Goal: Obtain resource: Download file/media

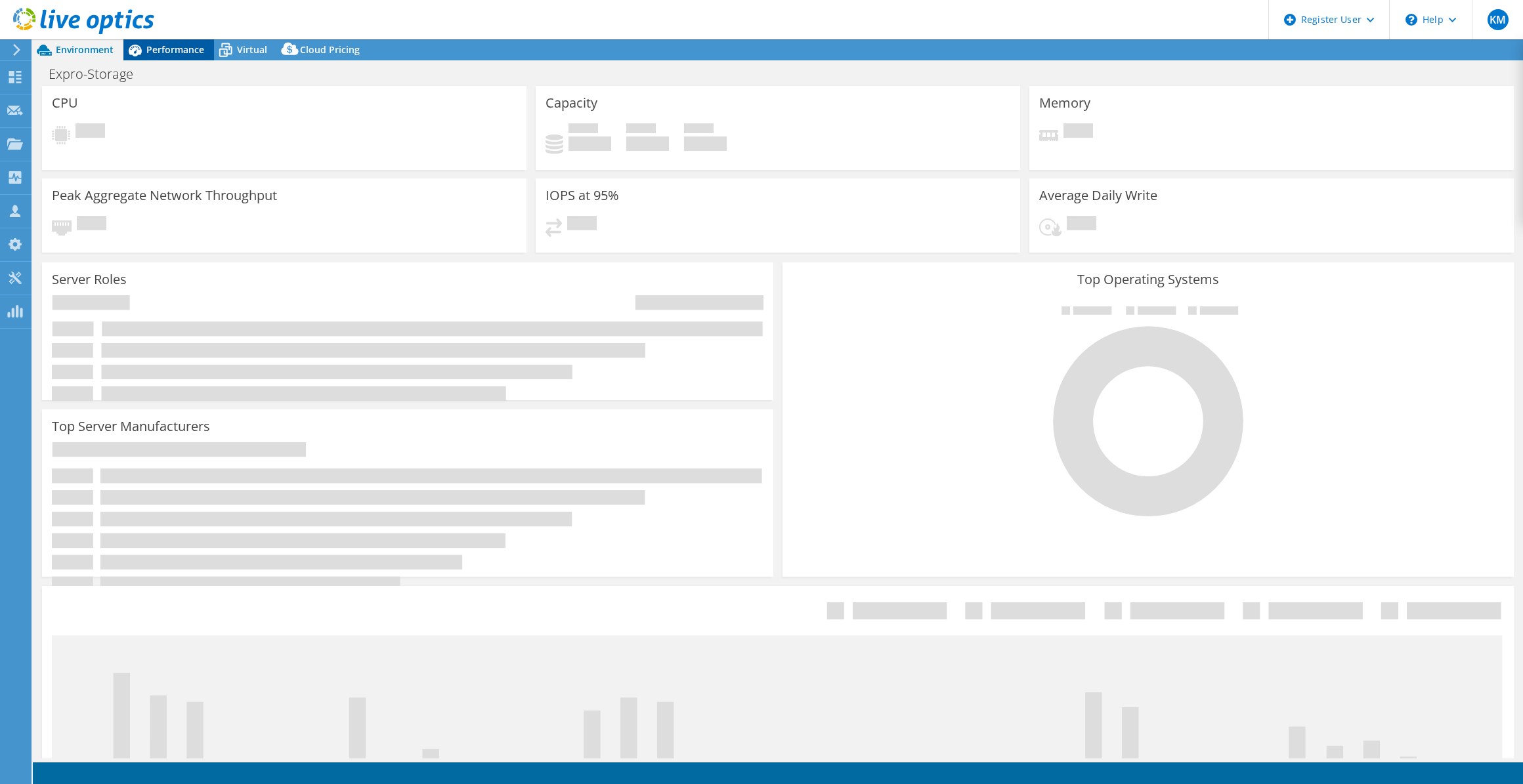
select select "USD"
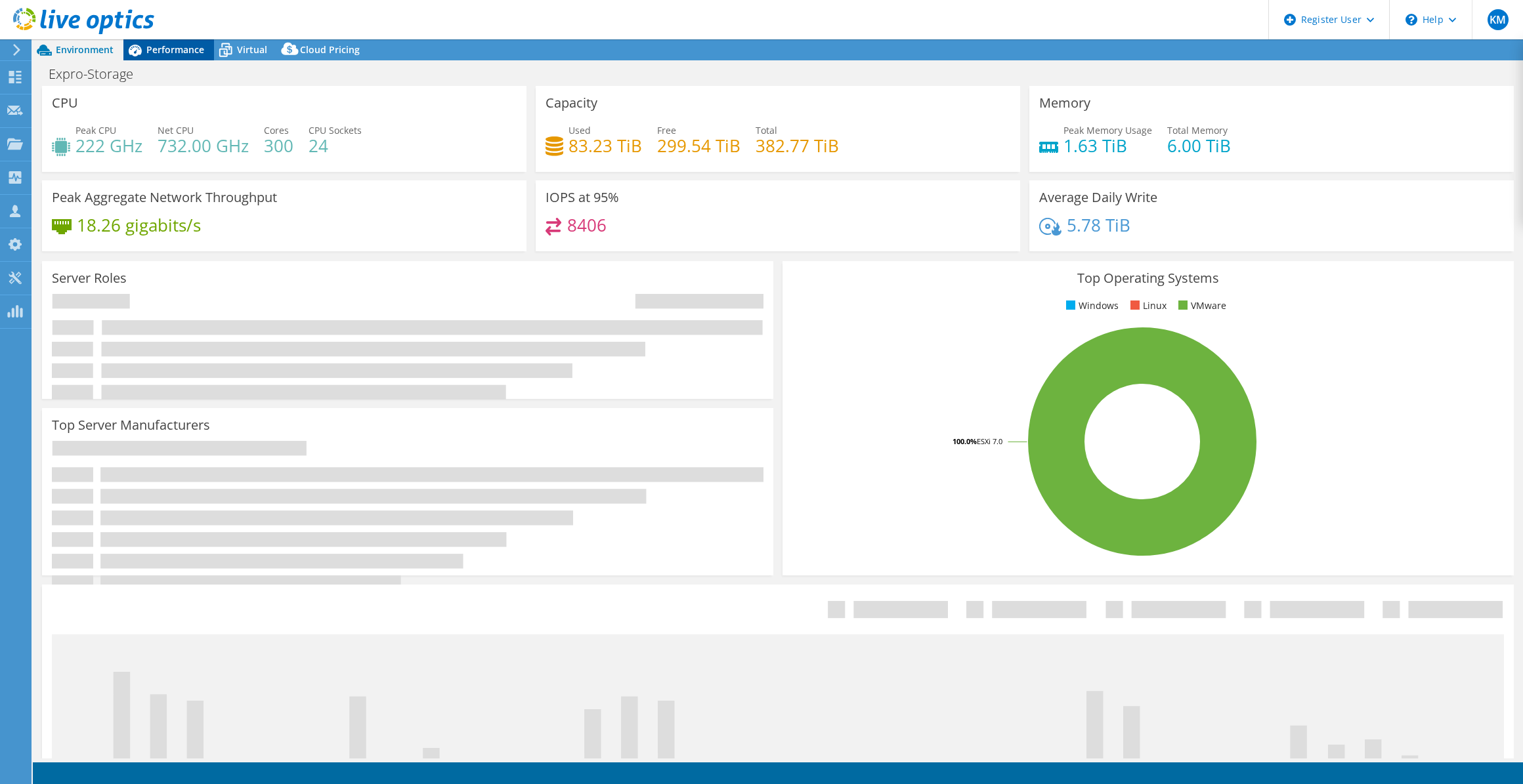
select select "USEast"
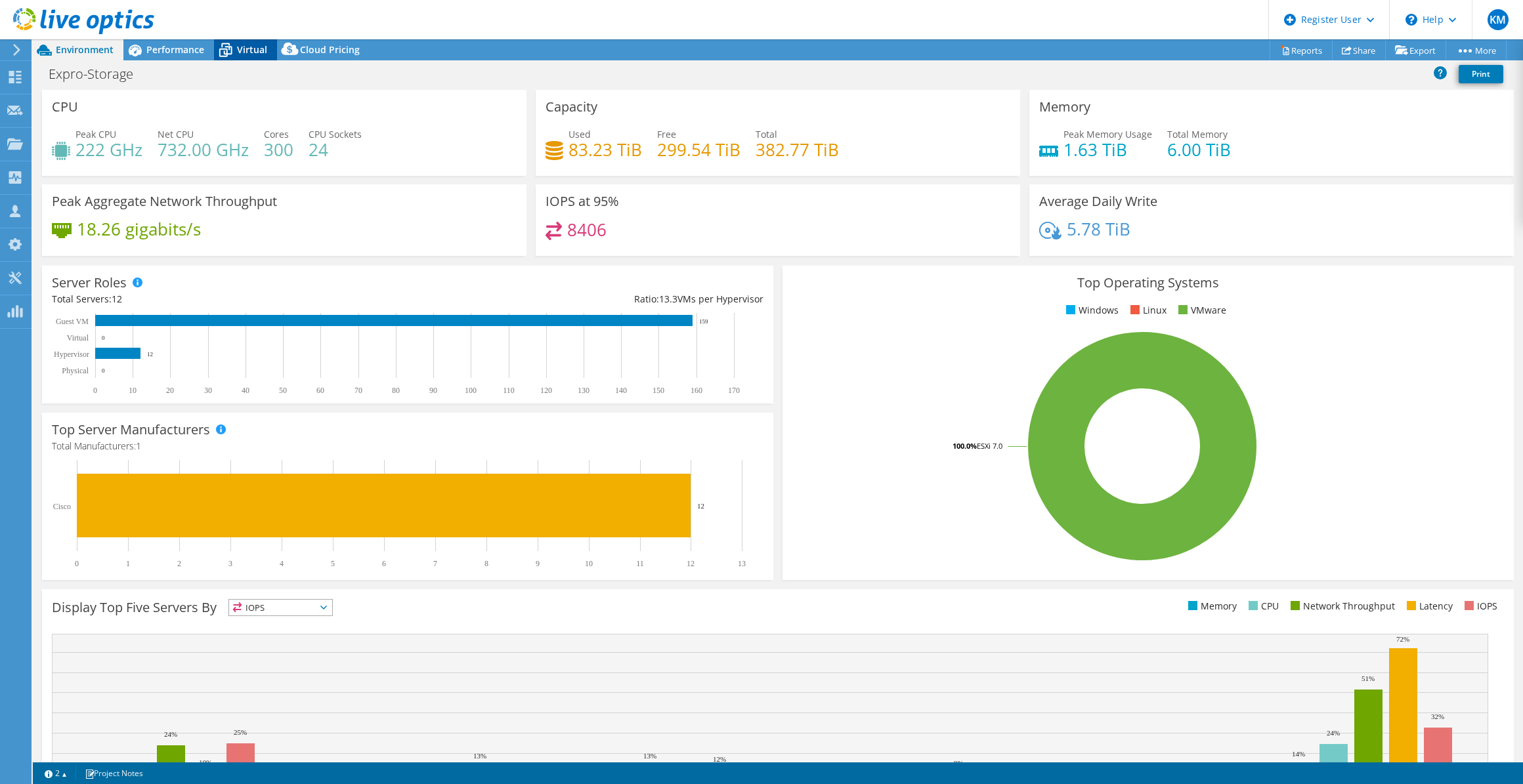
click at [263, 47] on span "Virtual" at bounding box center [253, 50] width 31 height 12
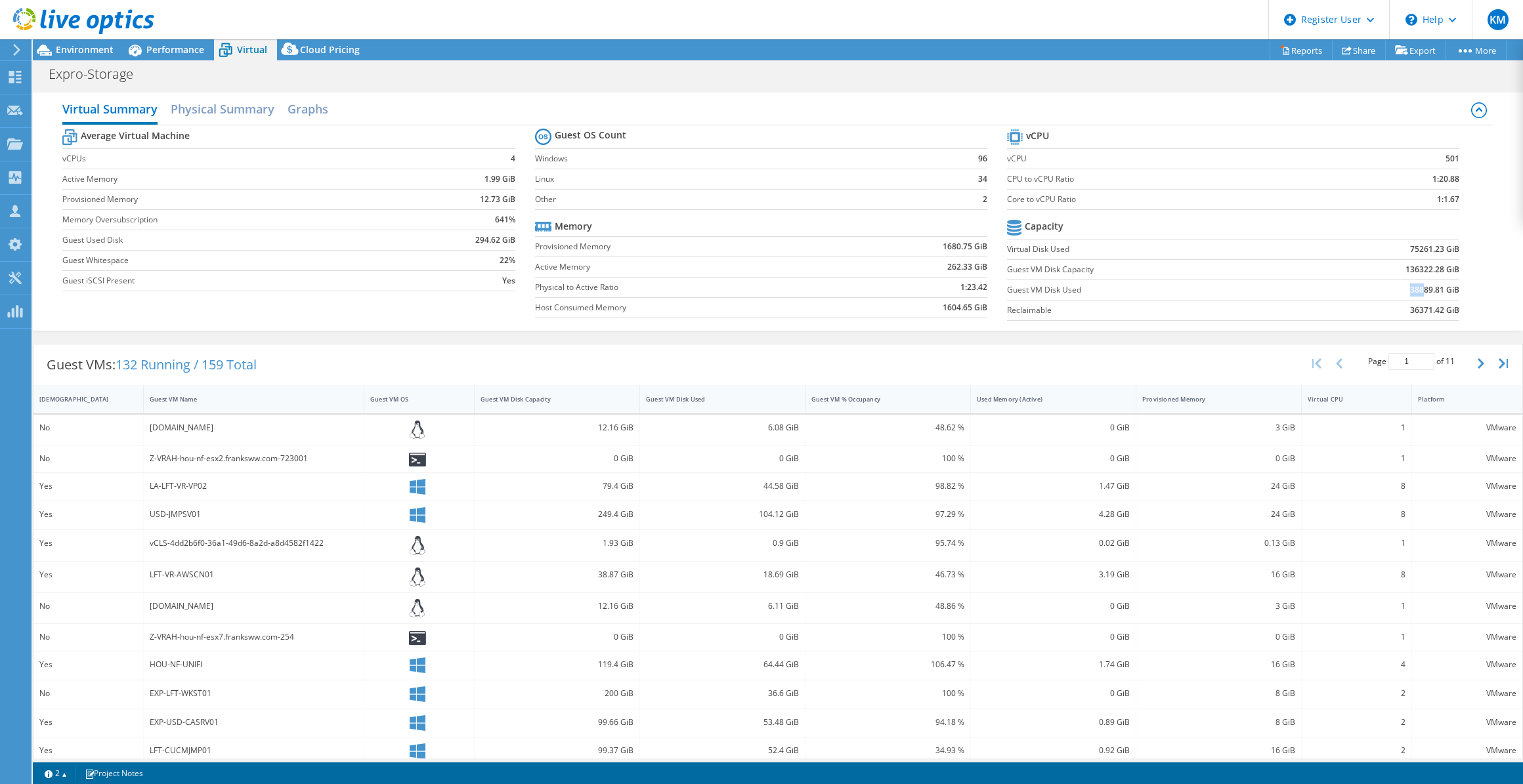
drag, startPoint x: 1399, startPoint y: 289, endPoint x: 1415, endPoint y: 291, distance: 16.1
click at [1415, 291] on td "38889.81 GiB" at bounding box center [1376, 290] width 166 height 21
click at [192, 52] on span "Performance" at bounding box center [175, 50] width 58 height 12
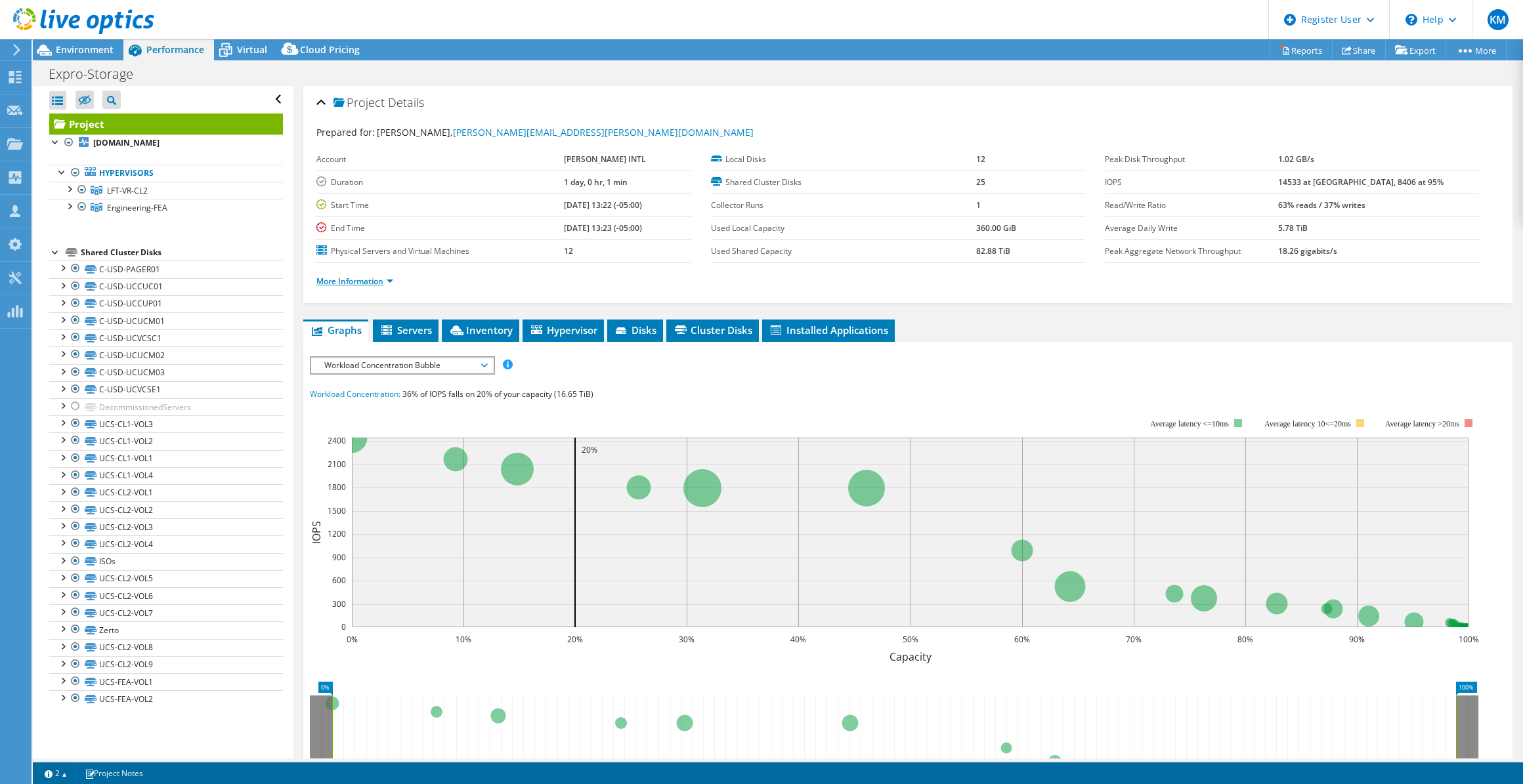
click at [365, 281] on link "More Information" at bounding box center [355, 281] width 77 height 11
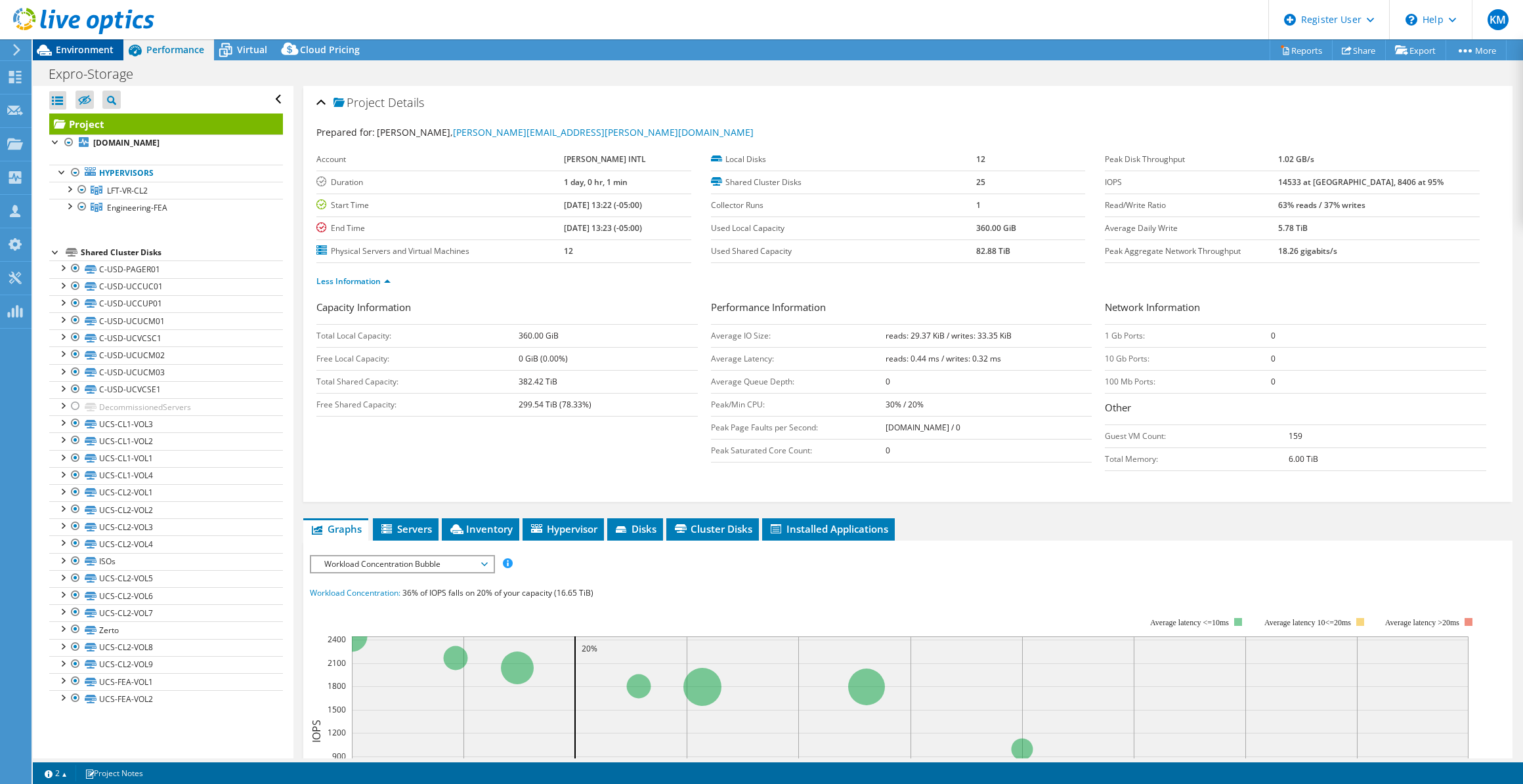
click at [72, 45] on span "Environment" at bounding box center [85, 50] width 58 height 12
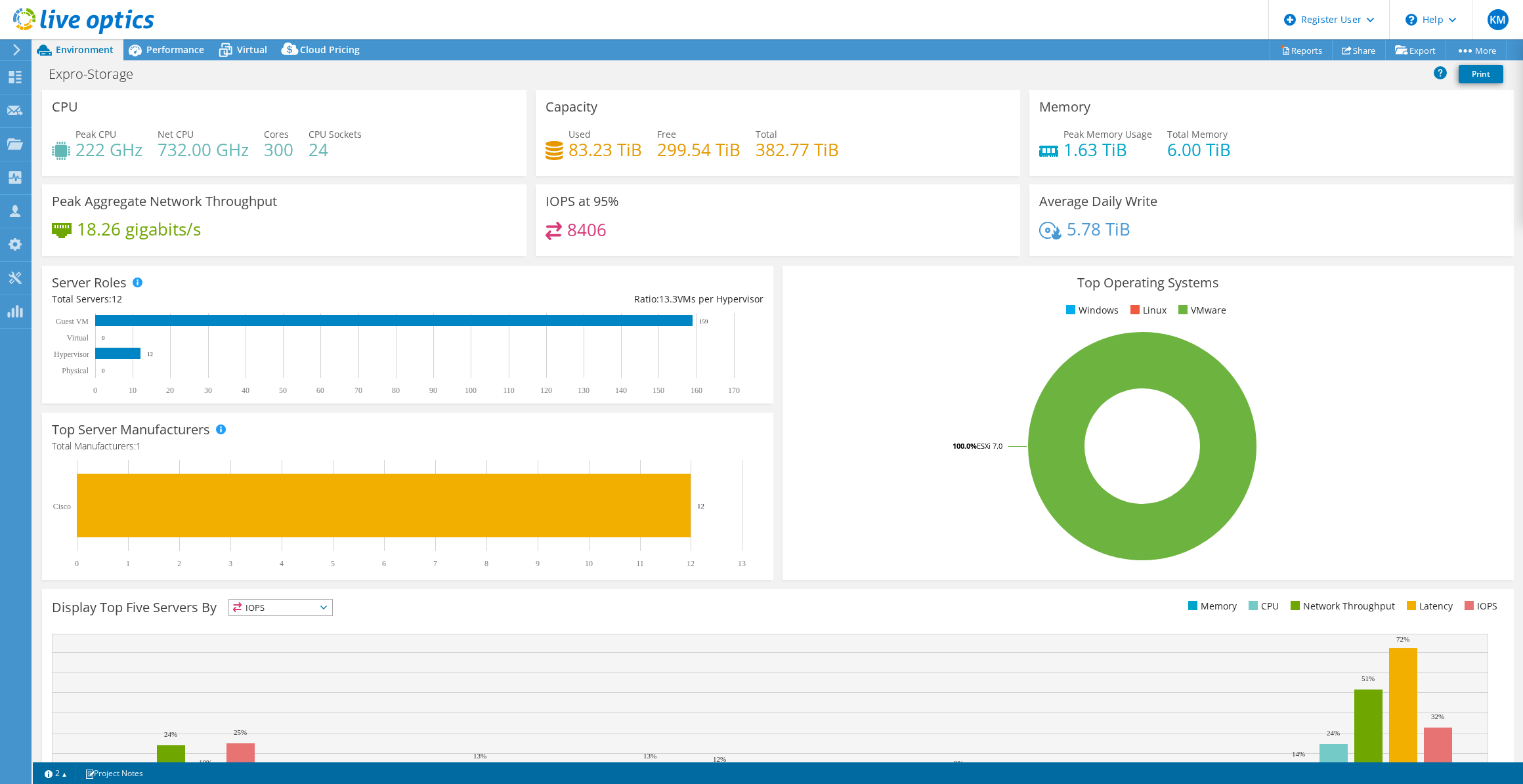
click at [186, 62] on div "Expro-Storage Print" at bounding box center [778, 74] width 1490 height 24
click at [191, 59] on div "Performance" at bounding box center [169, 50] width 91 height 21
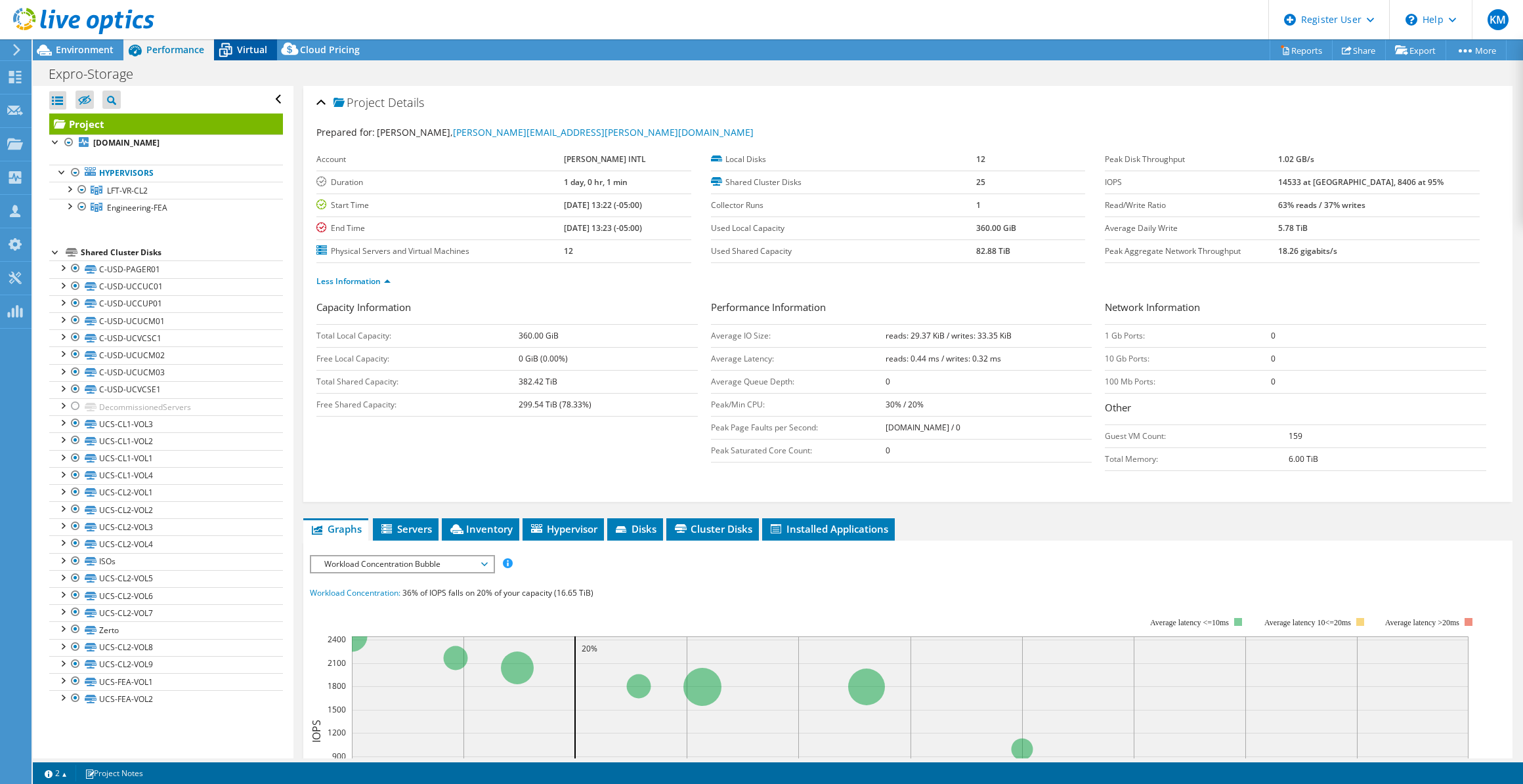
click at [243, 43] on span "Virtual" at bounding box center [253, 50] width 31 height 12
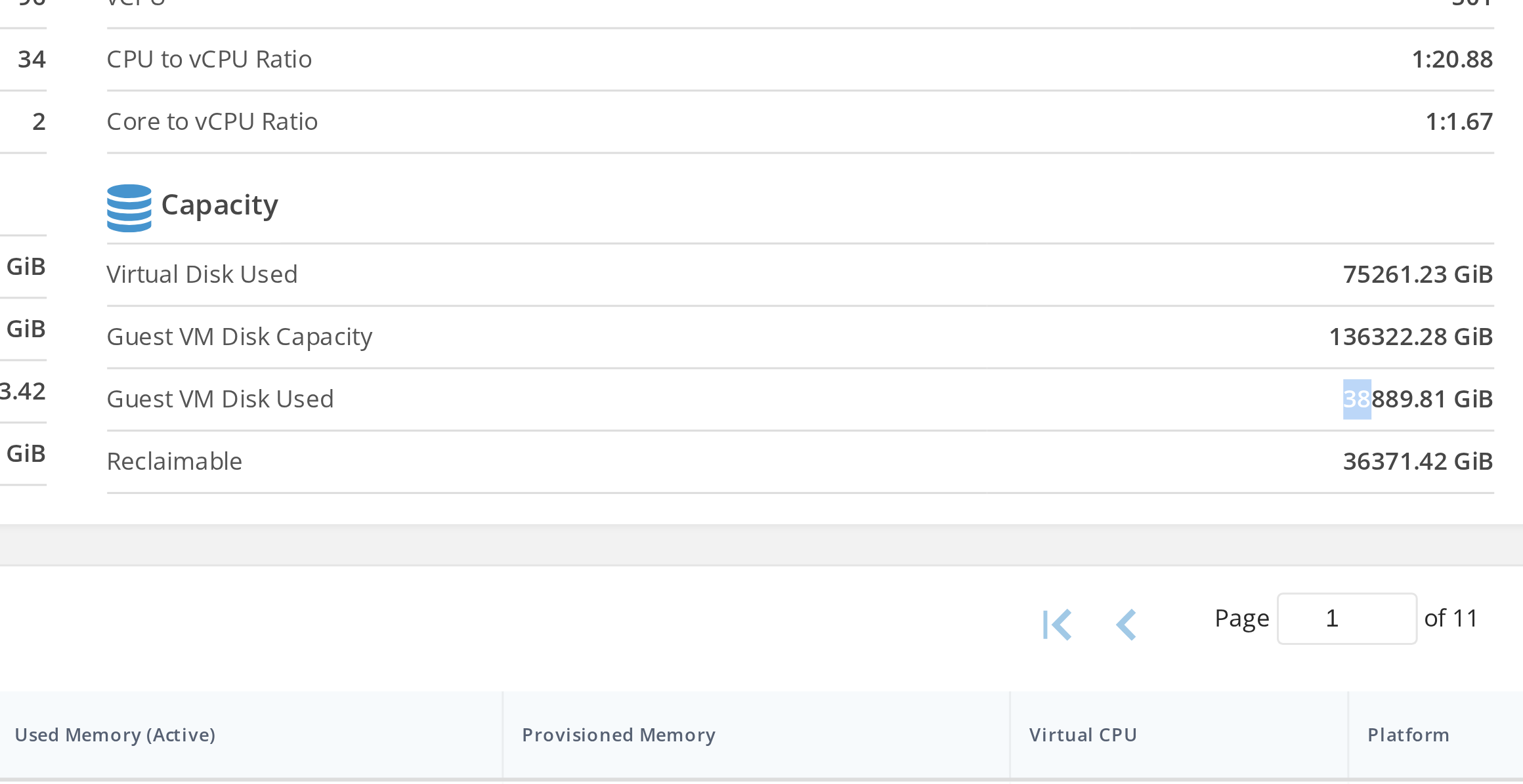
drag, startPoint x: 1404, startPoint y: 285, endPoint x: 1411, endPoint y: 284, distance: 7.1
click at [1411, 284] on b "38889.81 GiB" at bounding box center [1434, 290] width 50 height 13
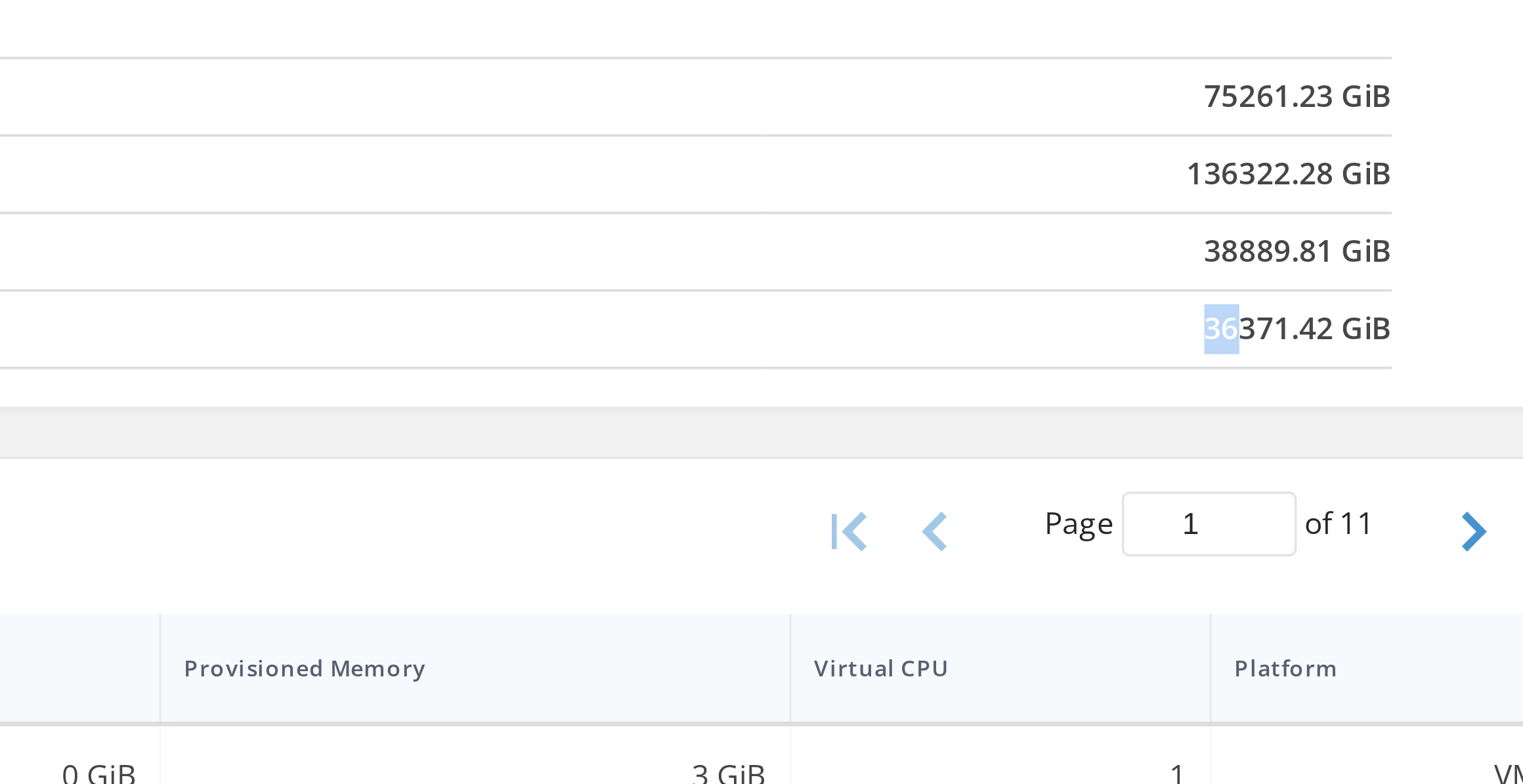
drag, startPoint x: 1411, startPoint y: 223, endPoint x: 1403, endPoint y: 226, distance: 8.5
click at [1410, 226] on b "36371.42 GiB" at bounding box center [1434, 222] width 50 height 13
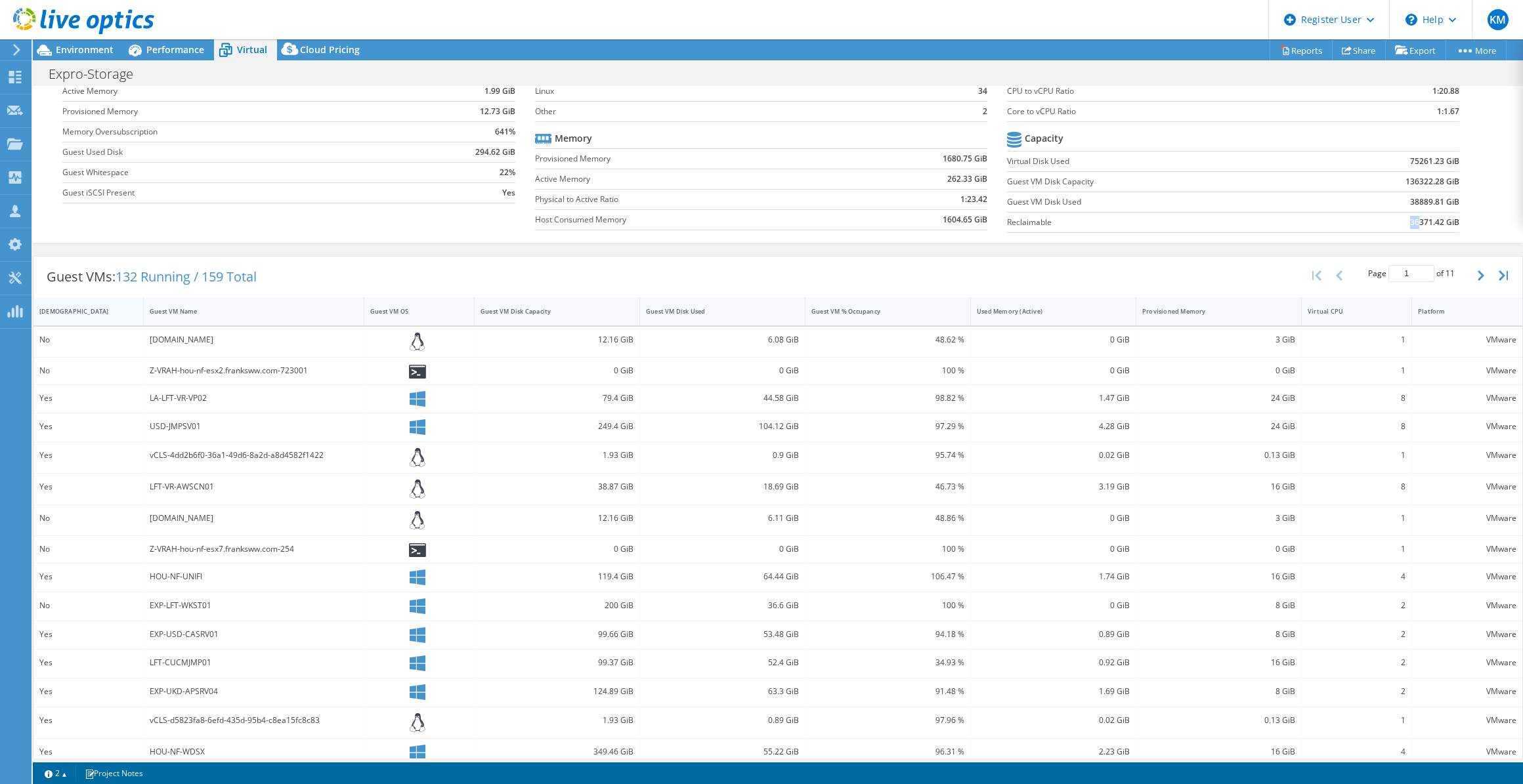
click at [87, 310] on div "[DEMOGRAPHIC_DATA]" at bounding box center [81, 311] width 82 height 8
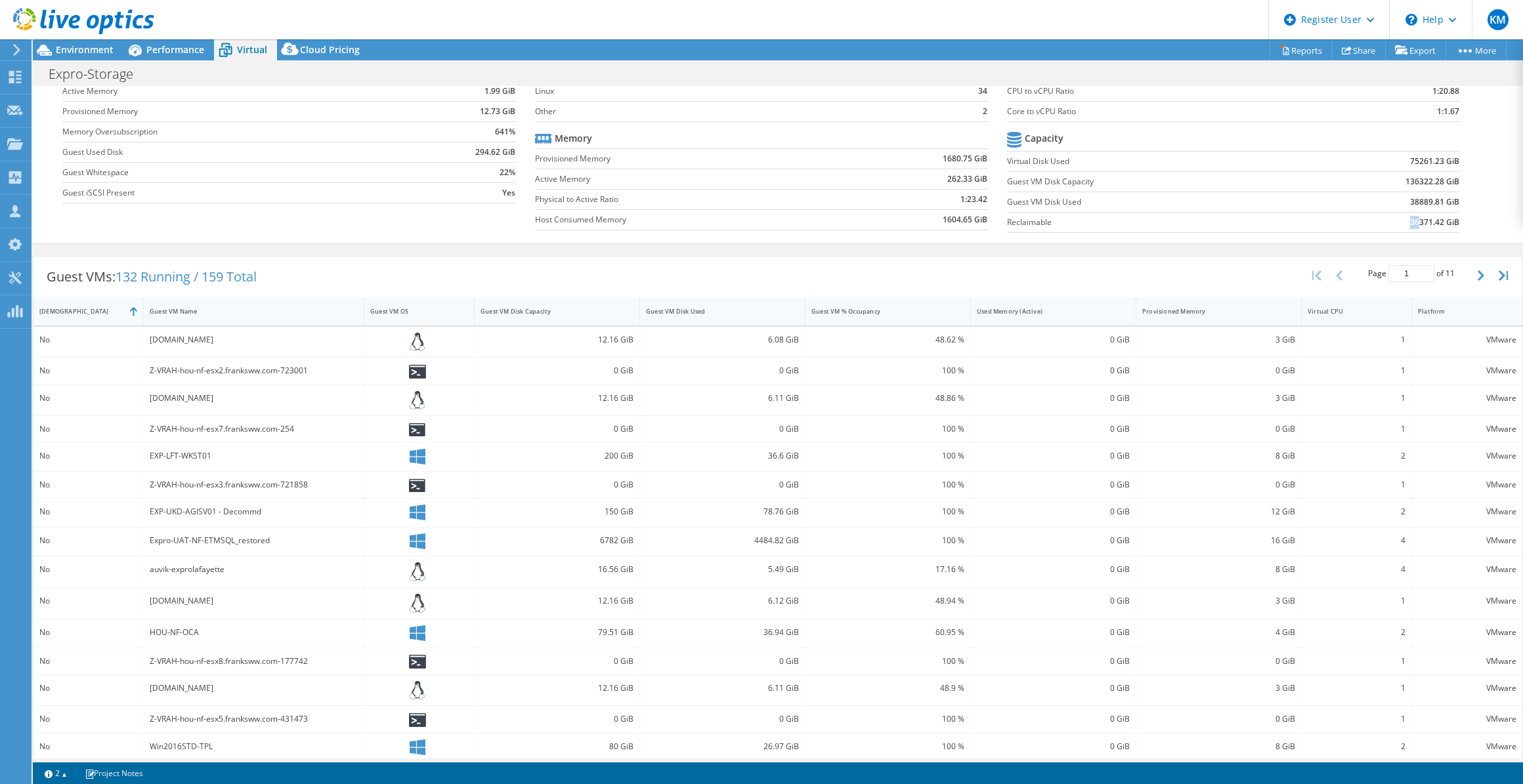
click at [679, 308] on div "Guest VM Disk Used" at bounding box center [715, 311] width 137 height 8
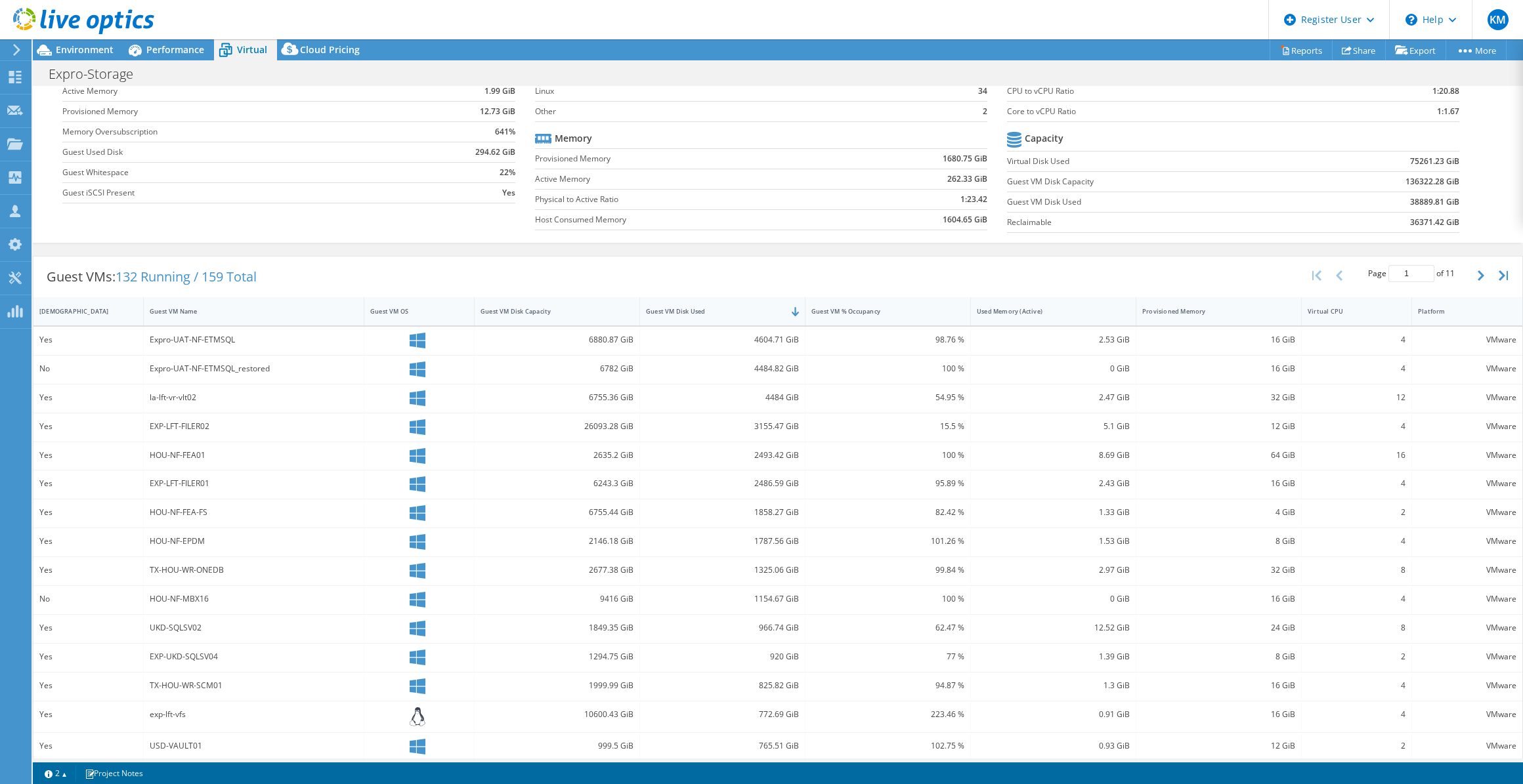
click at [1341, 184] on td "136322.28 GiB" at bounding box center [1376, 182] width 166 height 21
click at [1403, 49] on icon at bounding box center [1402, 50] width 13 height 10
click at [1318, 54] on link "Reports" at bounding box center [1301, 50] width 63 height 21
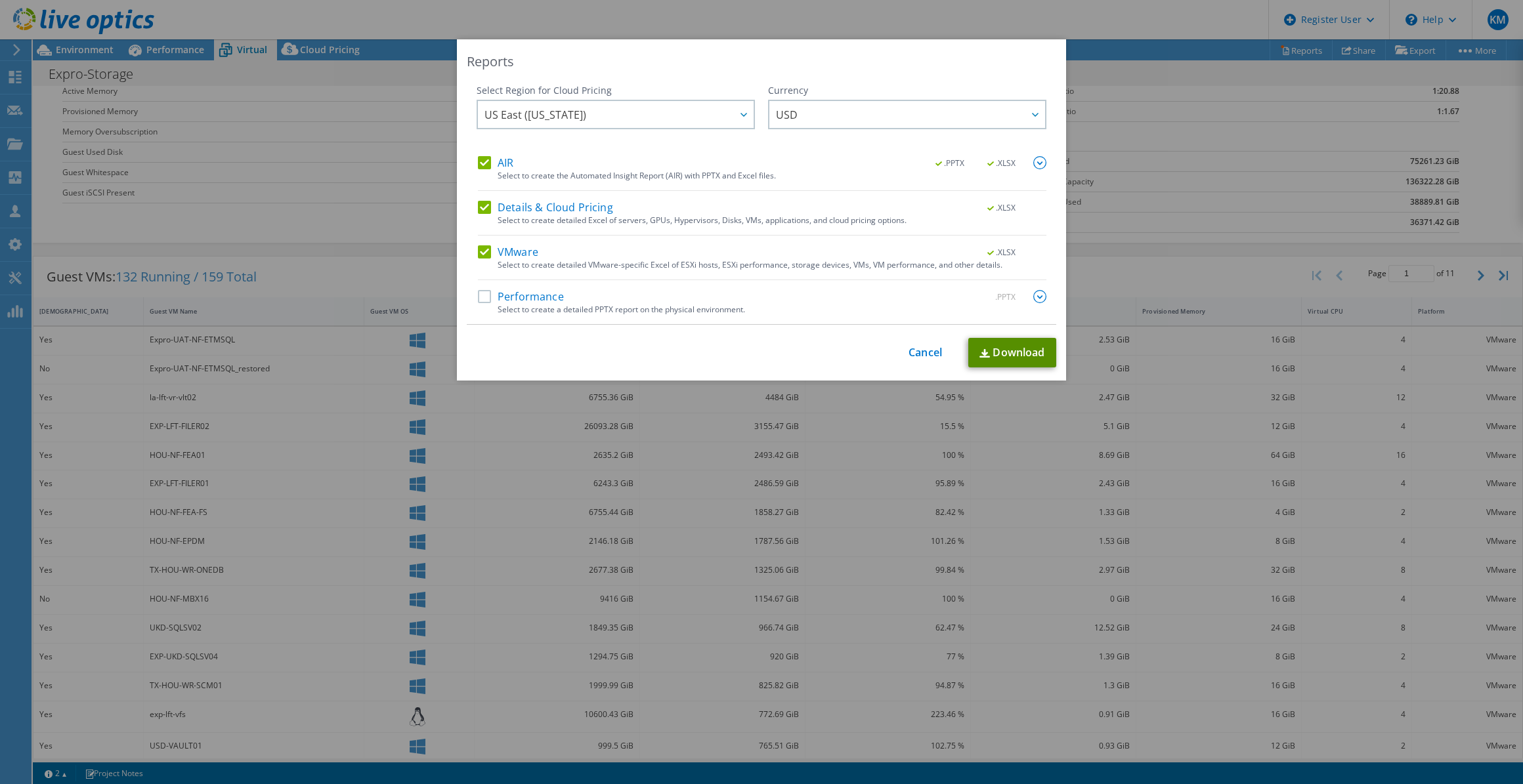
click at [991, 345] on link "Download" at bounding box center [1012, 352] width 88 height 30
click at [909, 355] on link "Cancel" at bounding box center [926, 352] width 34 height 12
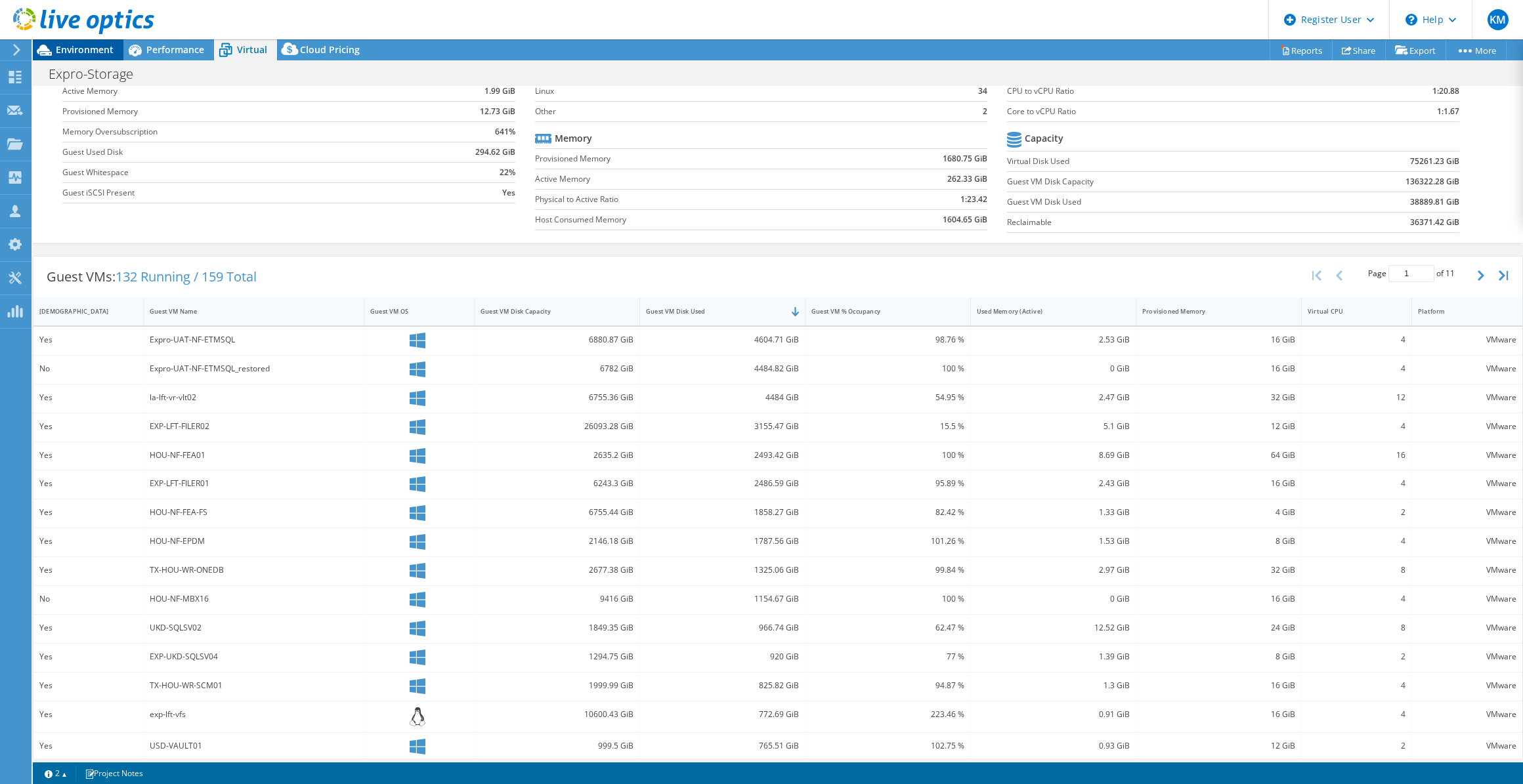
click at [81, 47] on span "Environment" at bounding box center [85, 50] width 58 height 12
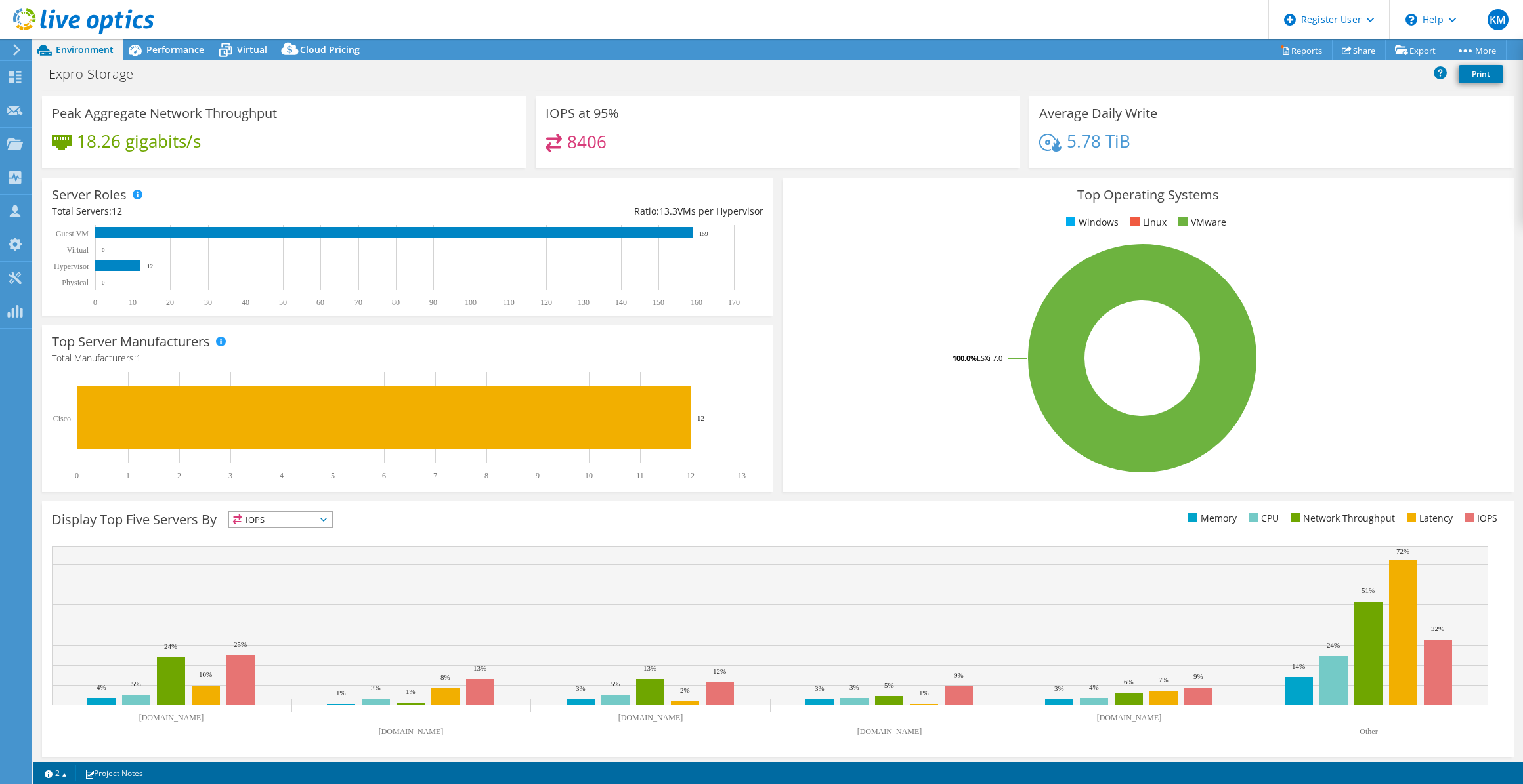
click at [483, 169] on div "Peak Aggregate Network Throughput 18.26 gigabits/s" at bounding box center [284, 136] width 494 height 80
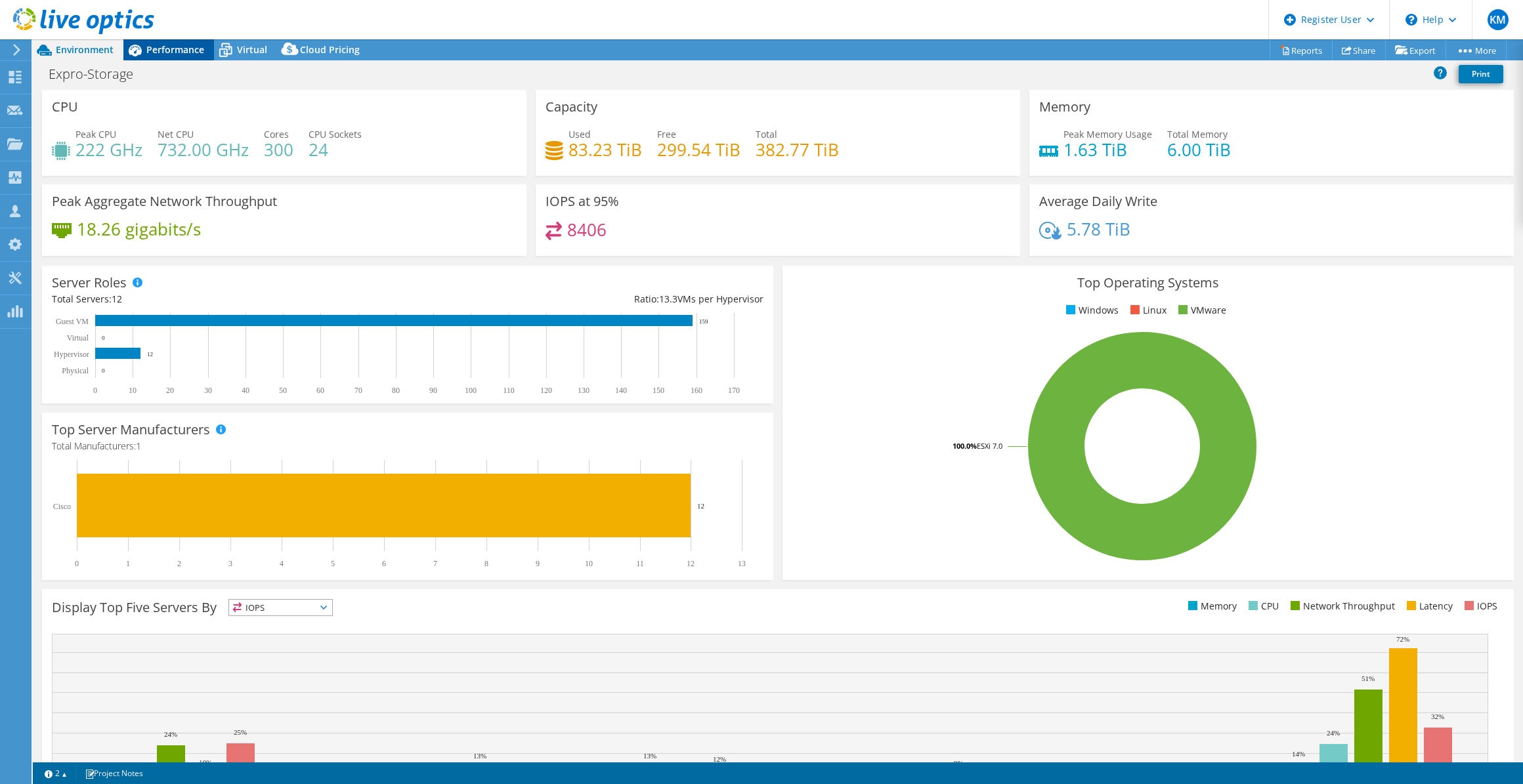
click at [153, 47] on span "Performance" at bounding box center [175, 50] width 58 height 12
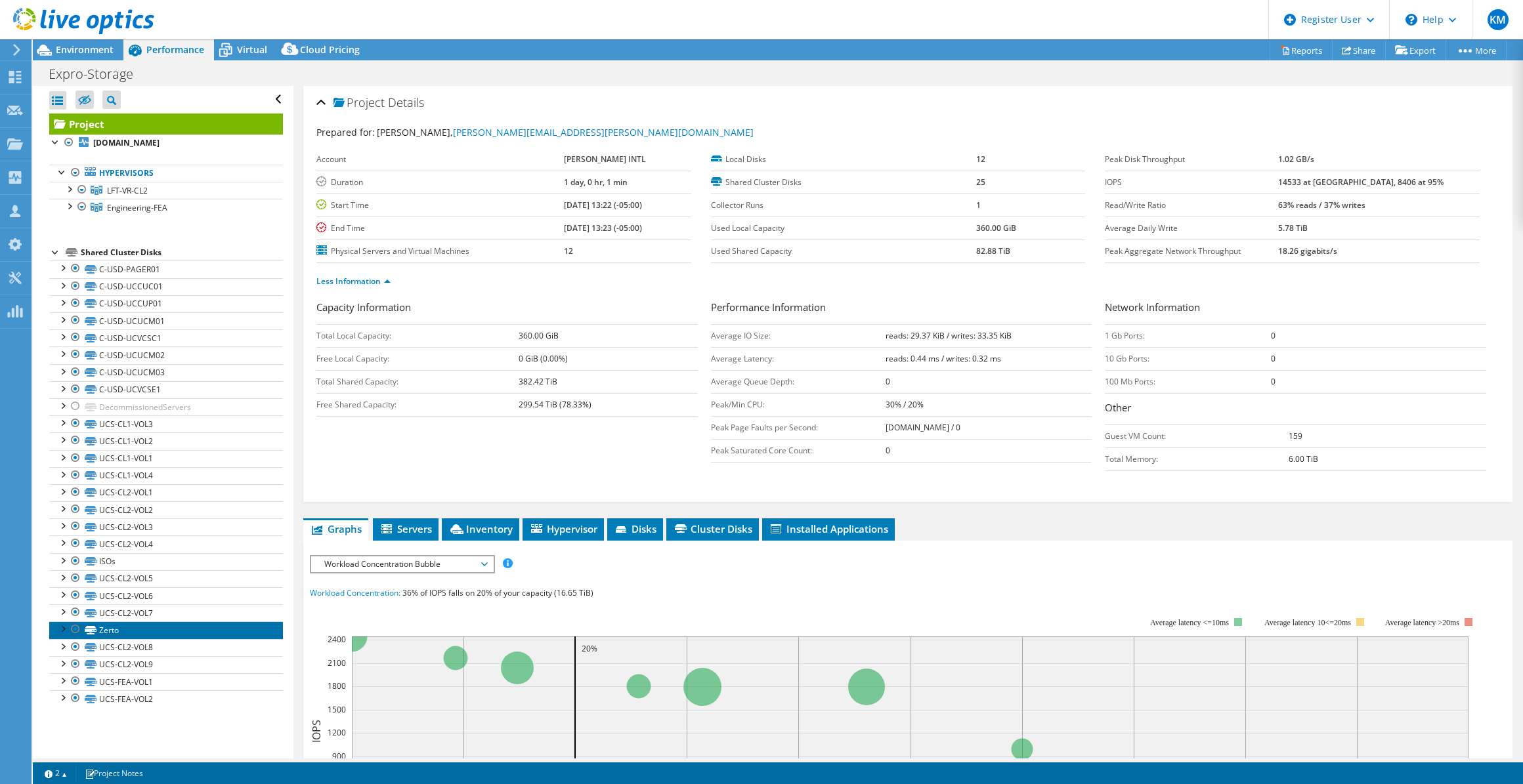
click at [171, 626] on link "Zerto" at bounding box center [166, 630] width 233 height 17
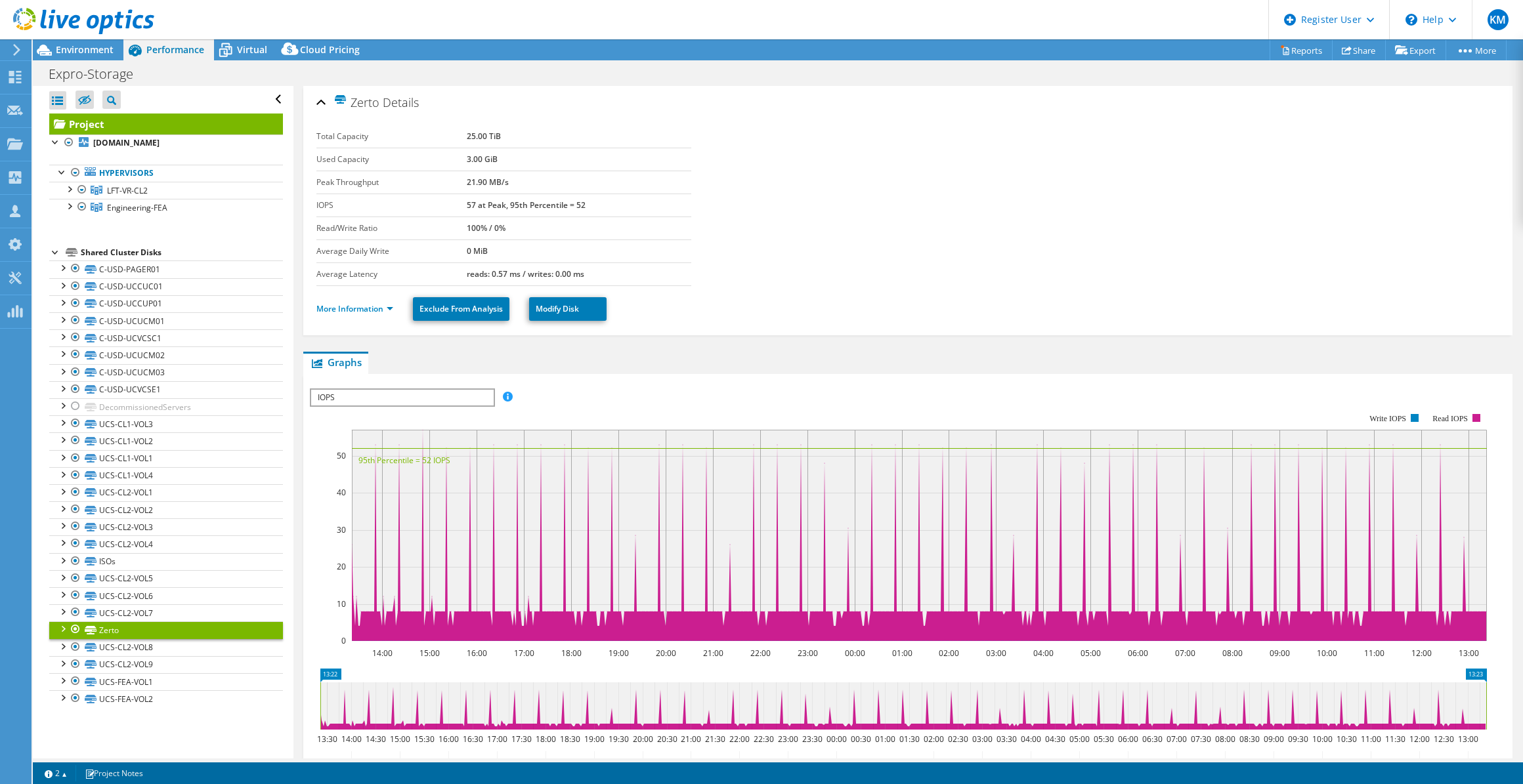
click at [176, 114] on link "Project" at bounding box center [166, 124] width 233 height 21
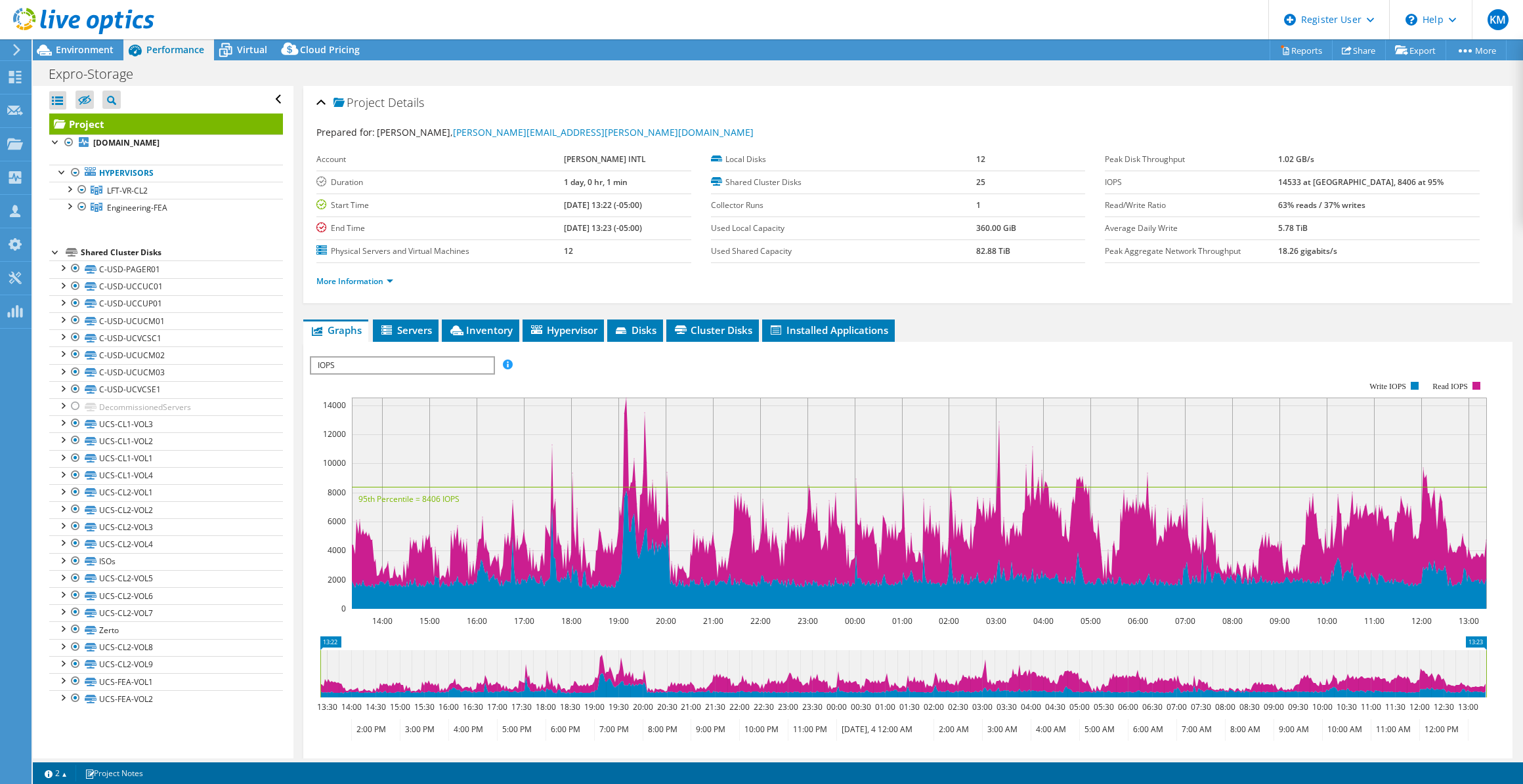
click at [440, 233] on label "End Time" at bounding box center [440, 228] width 247 height 13
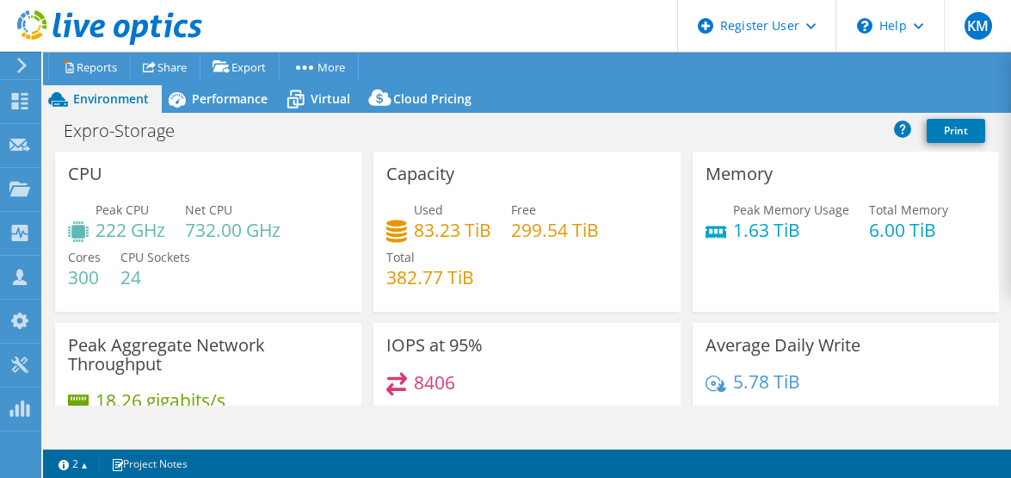
select select "USEast"
select select "USD"
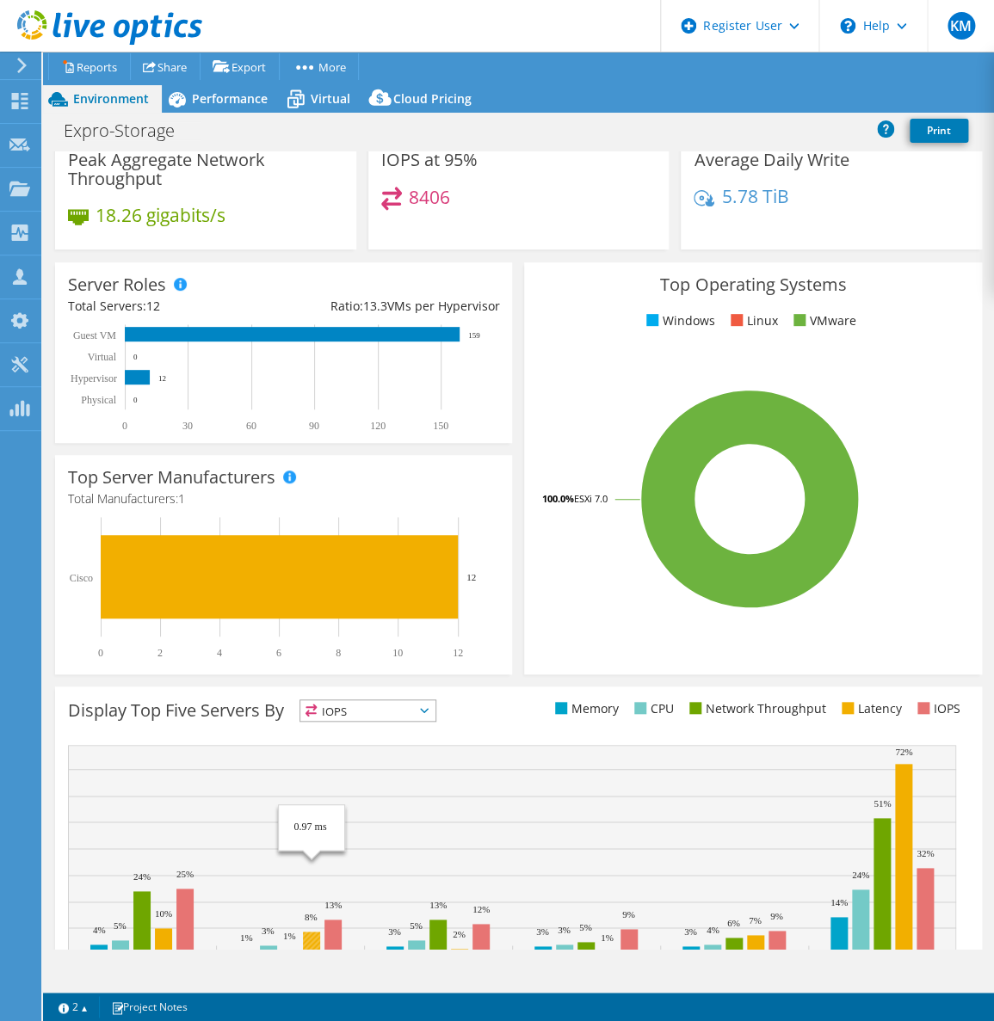
scroll to position [33, 0]
